Goal: Task Accomplishment & Management: Manage account settings

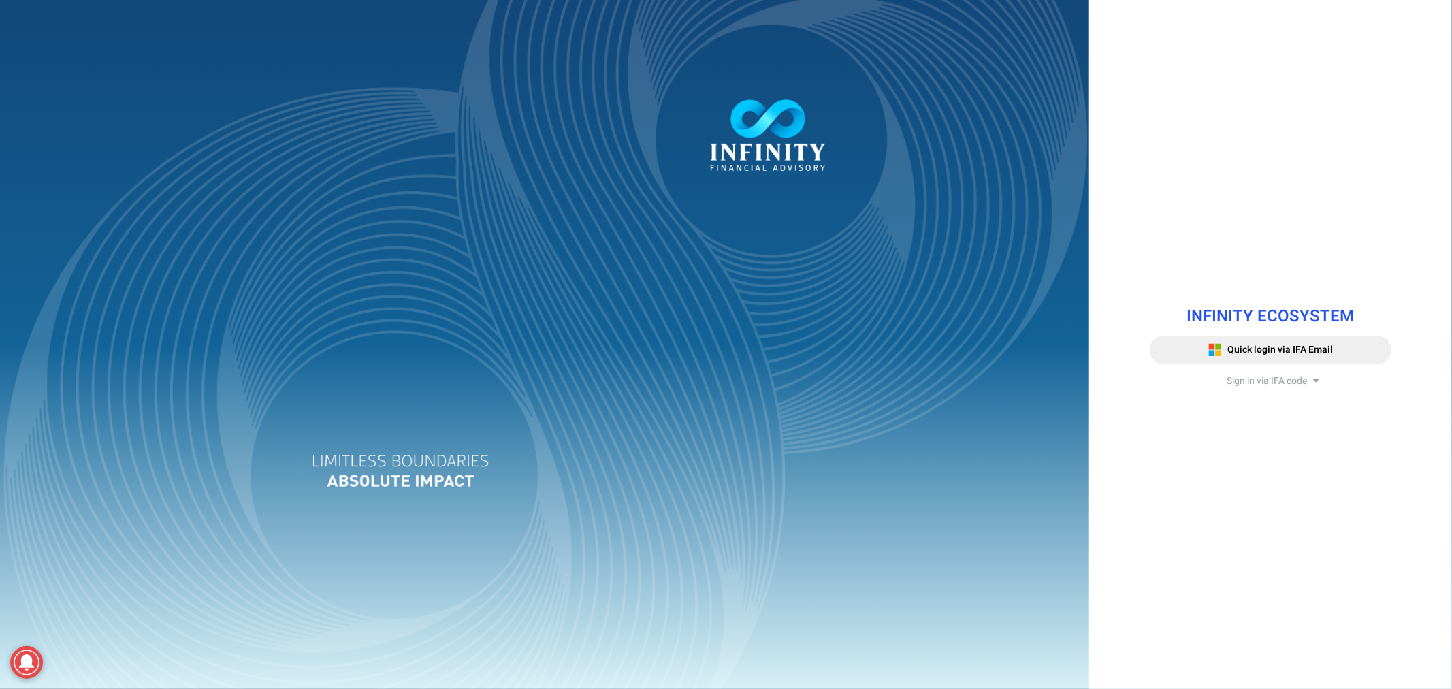
click at [1256, 376] on span "Sign in via IFA code" at bounding box center [1267, 381] width 80 height 14
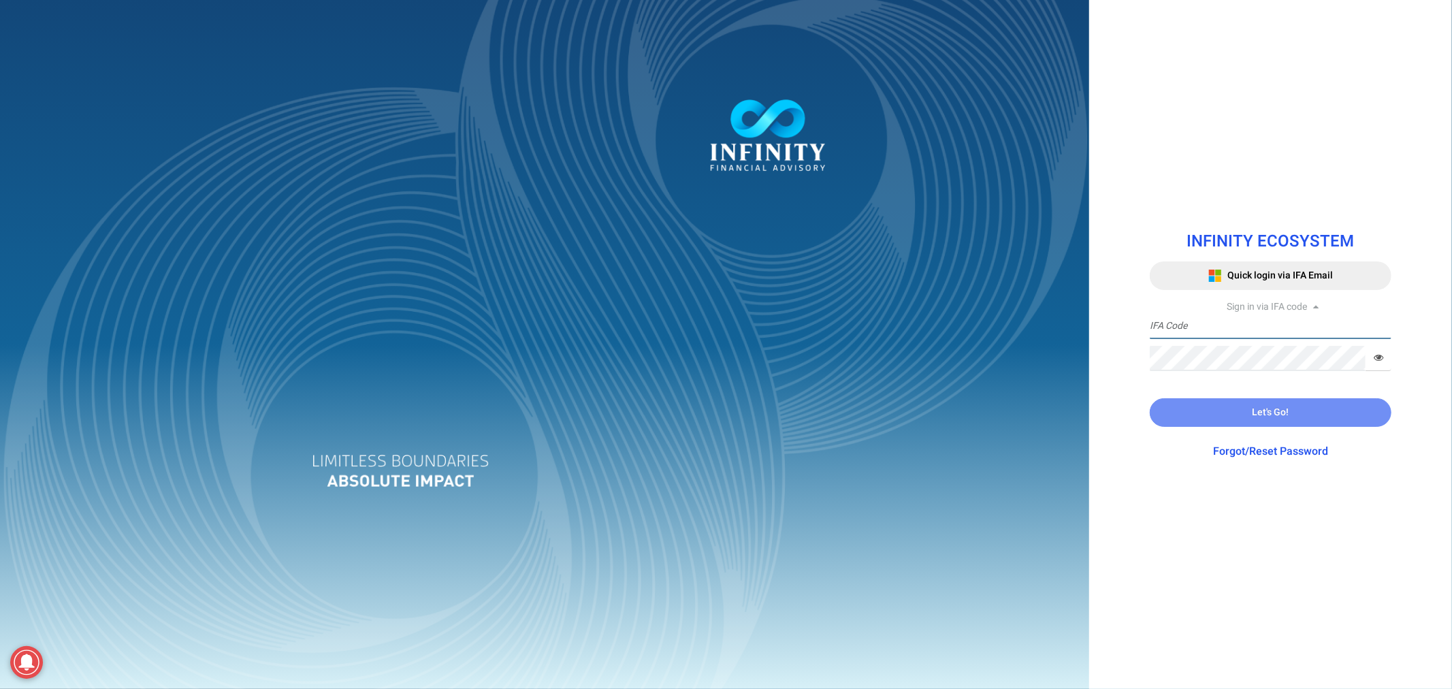
click at [1221, 335] on input "text" at bounding box center [1271, 326] width 242 height 25
type input "IFA6888"
click at [1271, 445] on link "Forgot/Reset Password" at bounding box center [1270, 451] width 115 height 16
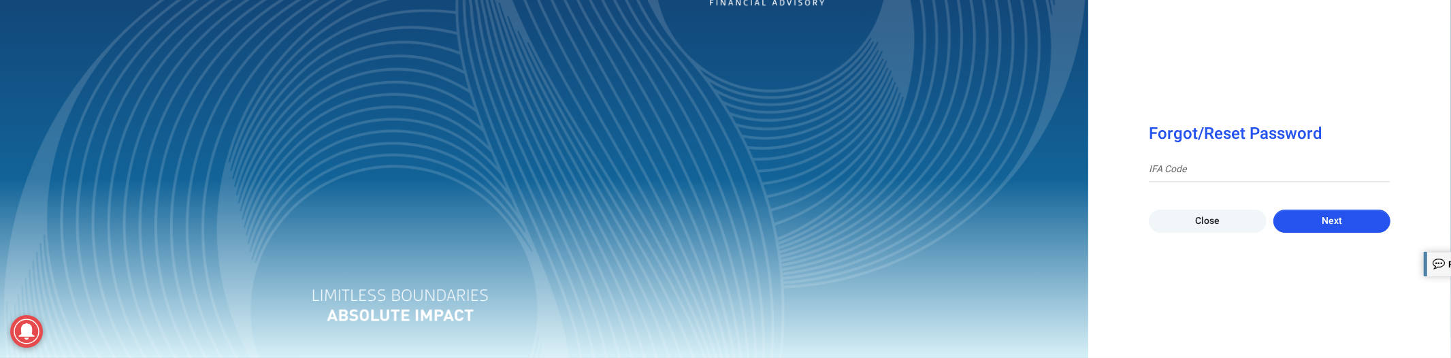
drag, startPoint x: 1308, startPoint y: 212, endPoint x: 957, endPoint y: 169, distance: 354.6
click at [957, 169] on div "Forgot/Reset Password Close Next" at bounding box center [725, 179] width 1451 height 358
click at [1215, 214] on link "Close" at bounding box center [1208, 221] width 118 height 23
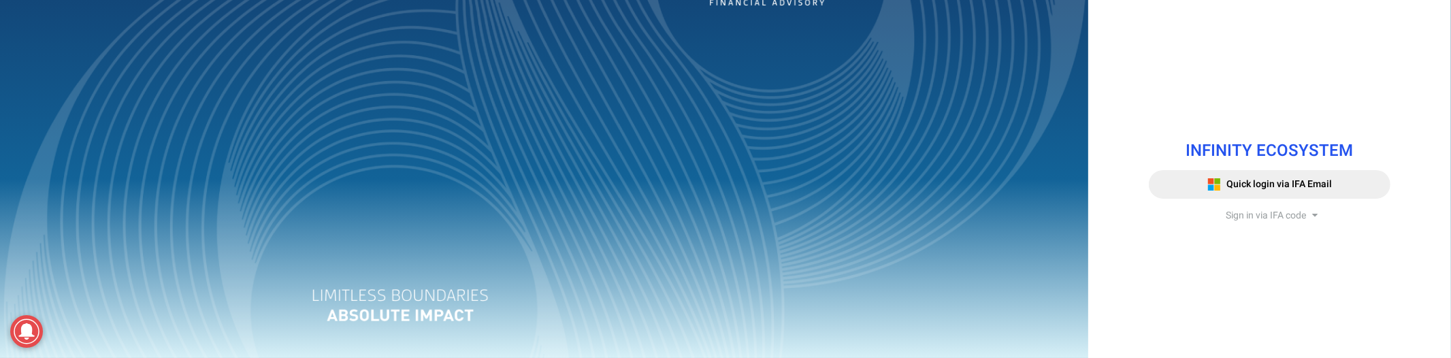
click at [1278, 216] on span "Sign in via IFA code" at bounding box center [1266, 215] width 80 height 14
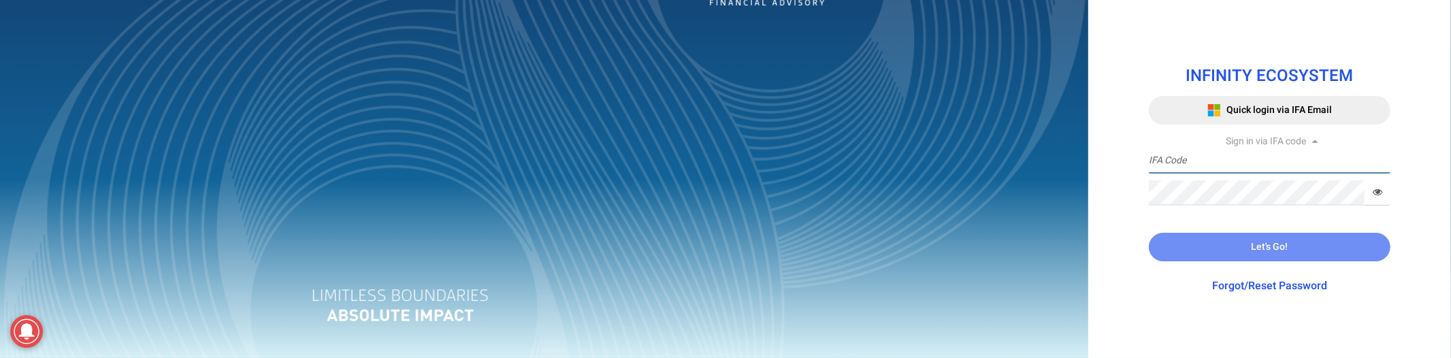
click at [1212, 155] on input "text" at bounding box center [1270, 160] width 242 height 25
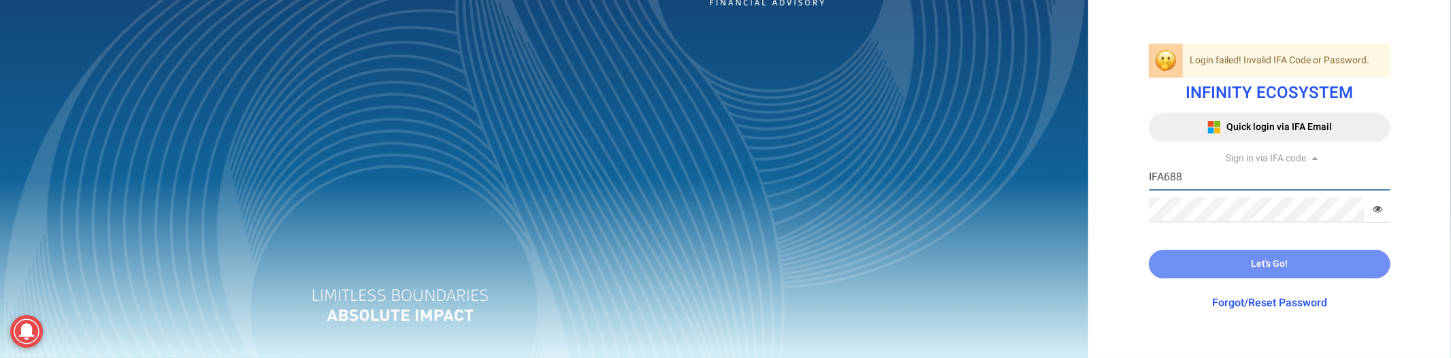
click at [1223, 177] on input "IFA688" at bounding box center [1270, 177] width 242 height 25
type input "IFA6888"
click at [1380, 206] on icon at bounding box center [1378, 209] width 10 height 10
